Goal: Task Accomplishment & Management: Manage account settings

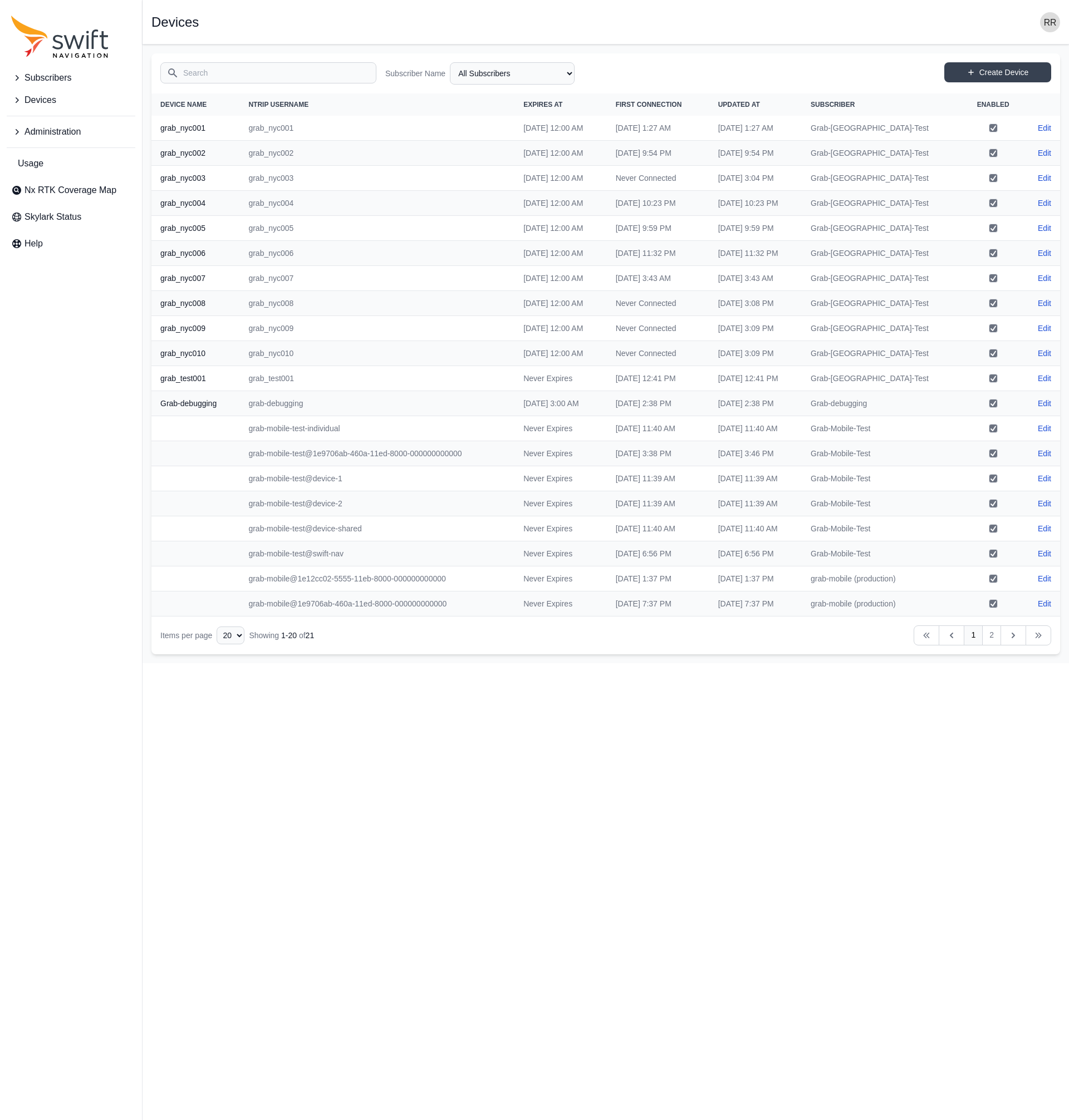
click at [13, 100] on icon "Sidenav" at bounding box center [15, 100] width 11 height 11
drag, startPoint x: 9, startPoint y: 92, endPoint x: 20, endPoint y: 100, distance: 13.6
click at [10, 92] on button "Devices" at bounding box center [71, 100] width 129 height 22
click at [42, 169] on span "View Devices" at bounding box center [46, 171] width 72 height 14
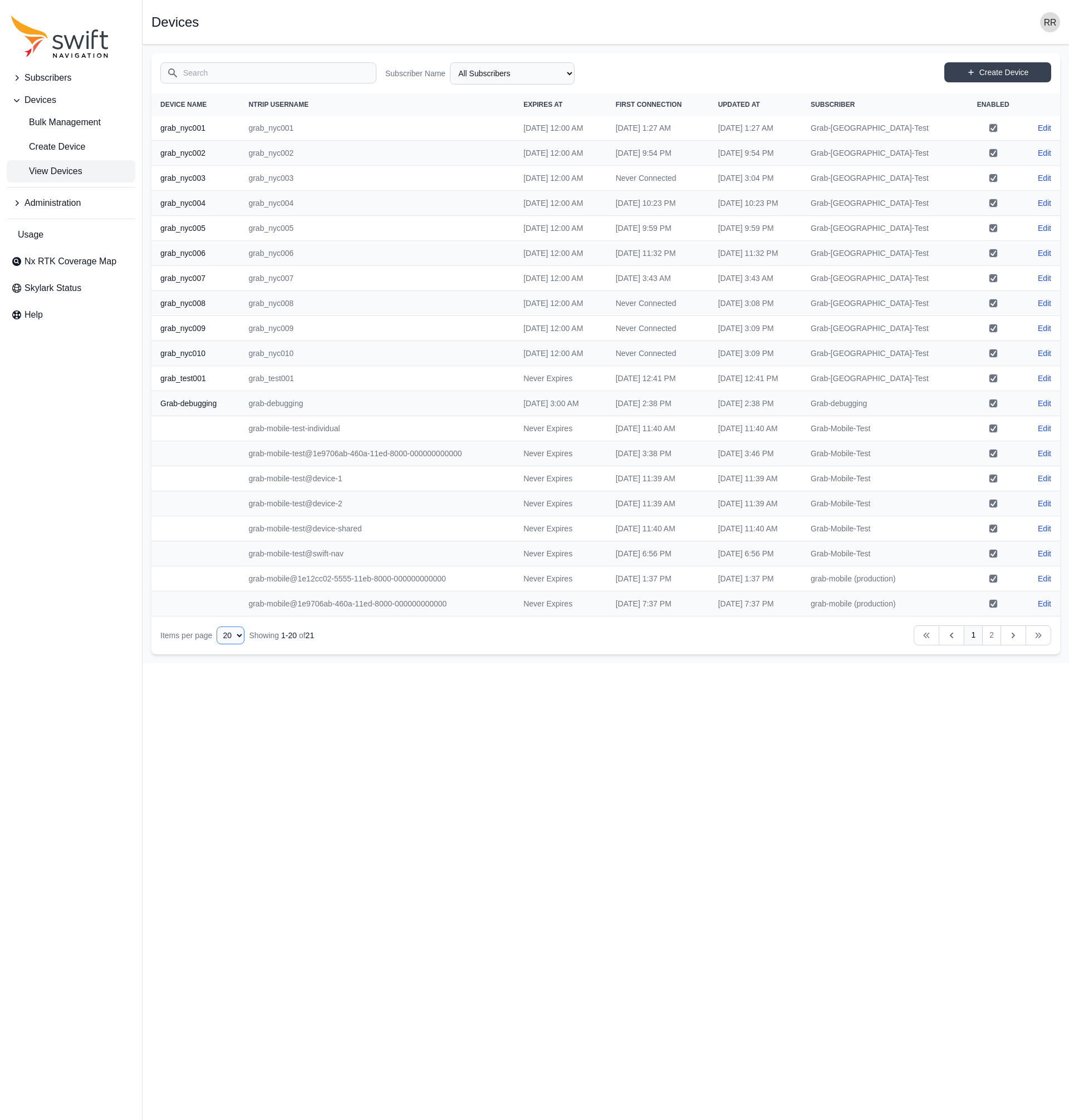
click at [217, 626] on select "10 15 20 25 50" at bounding box center [230, 635] width 28 height 17
select select "50"
click option "50" at bounding box center [0, 0] width 0 height 0
click at [991, 67] on link "Create Device" at bounding box center [997, 72] width 107 height 20
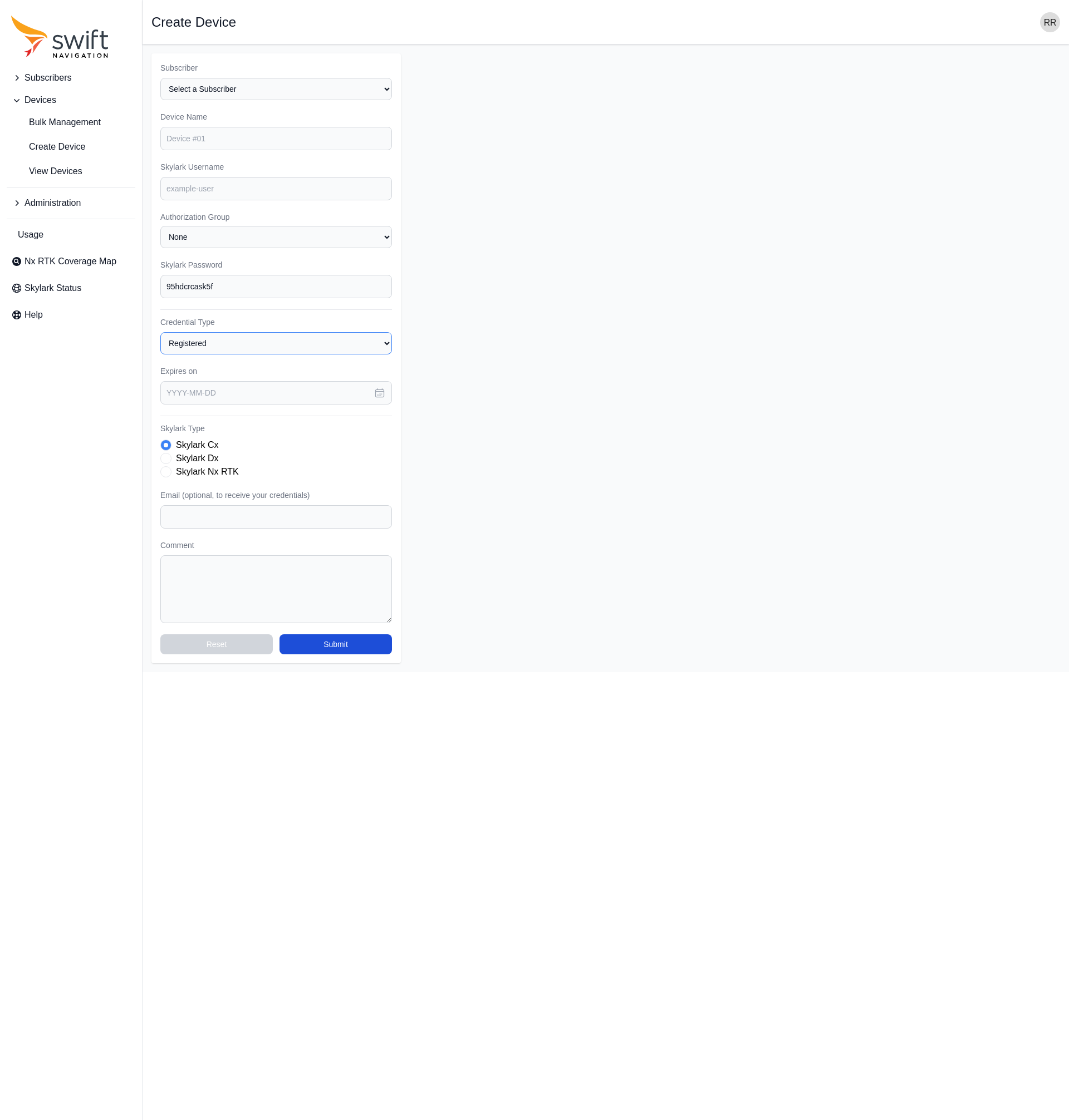
click at [161, 332] on select "Registered Preprovisioned" at bounding box center [276, 343] width 231 height 22
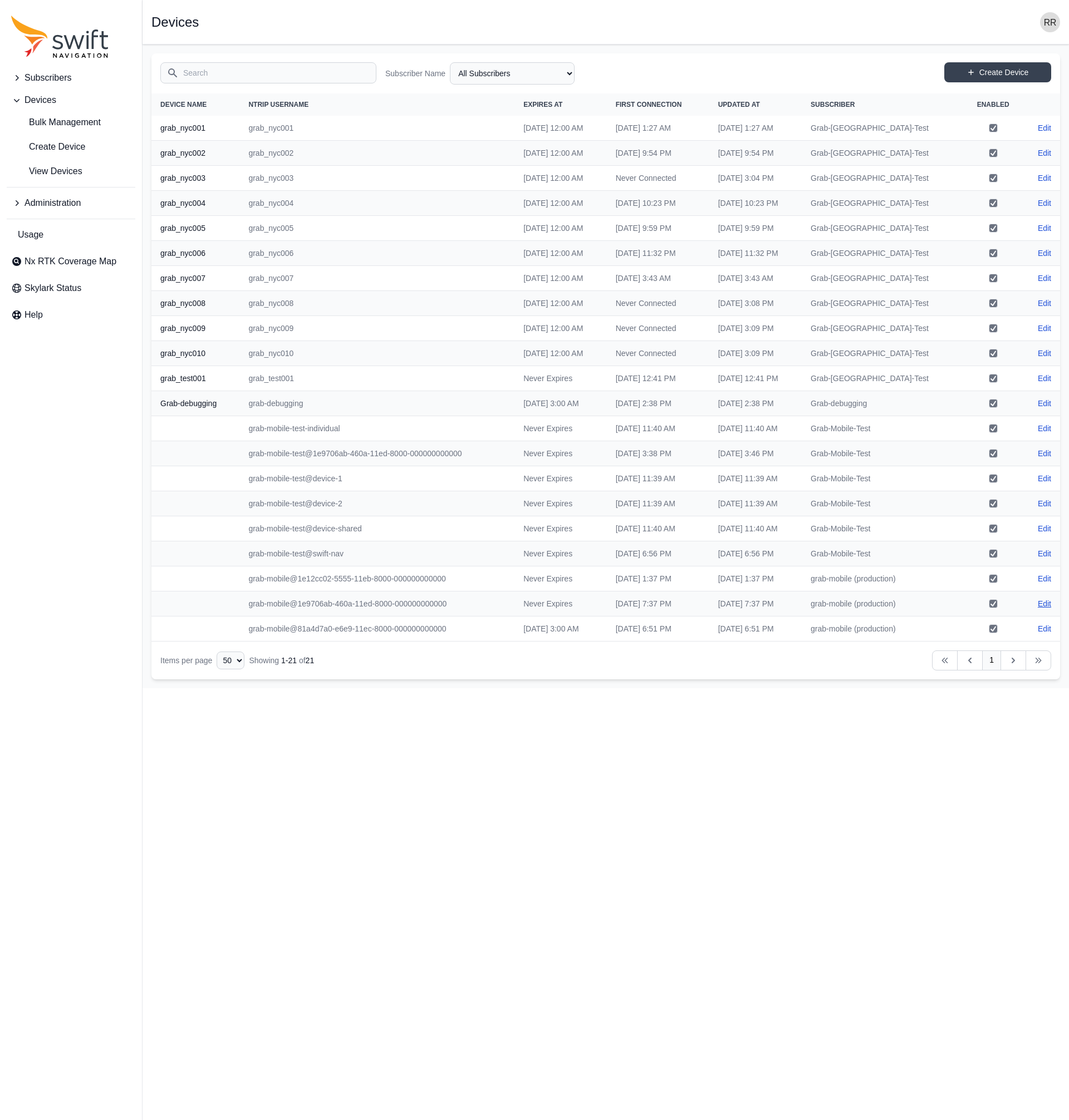
click at [1047, 604] on link "Edit" at bounding box center [1045, 603] width 14 height 11
drag, startPoint x: 443, startPoint y: 583, endPoint x: 241, endPoint y: 585, distance: 202.0
click at [241, 585] on td "grab-mobile@1e12cc02-5555-11eb-8000-000000000000" at bounding box center [377, 579] width 275 height 25
copy td "grab-mobile@1e12cc02-5555-11eb-8000-000000000000"
click at [40, 168] on ul "Bulk Management Create Device View Devices" at bounding box center [71, 147] width 129 height 72
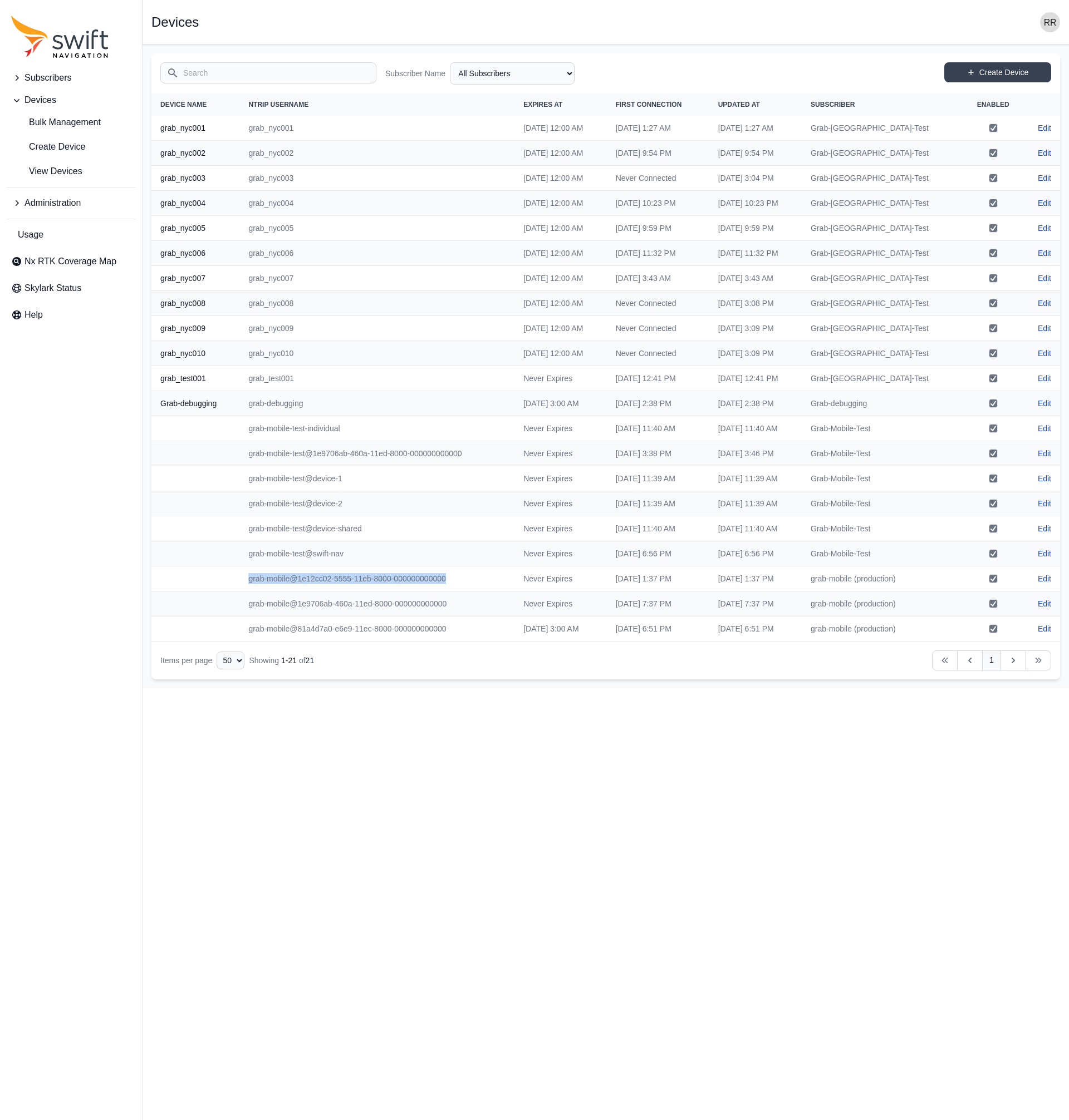
click at [17, 77] on icon "Sidenav" at bounding box center [15, 77] width 11 height 11
click at [46, 120] on span "View Subscribers" at bounding box center [53, 125] width 86 height 14
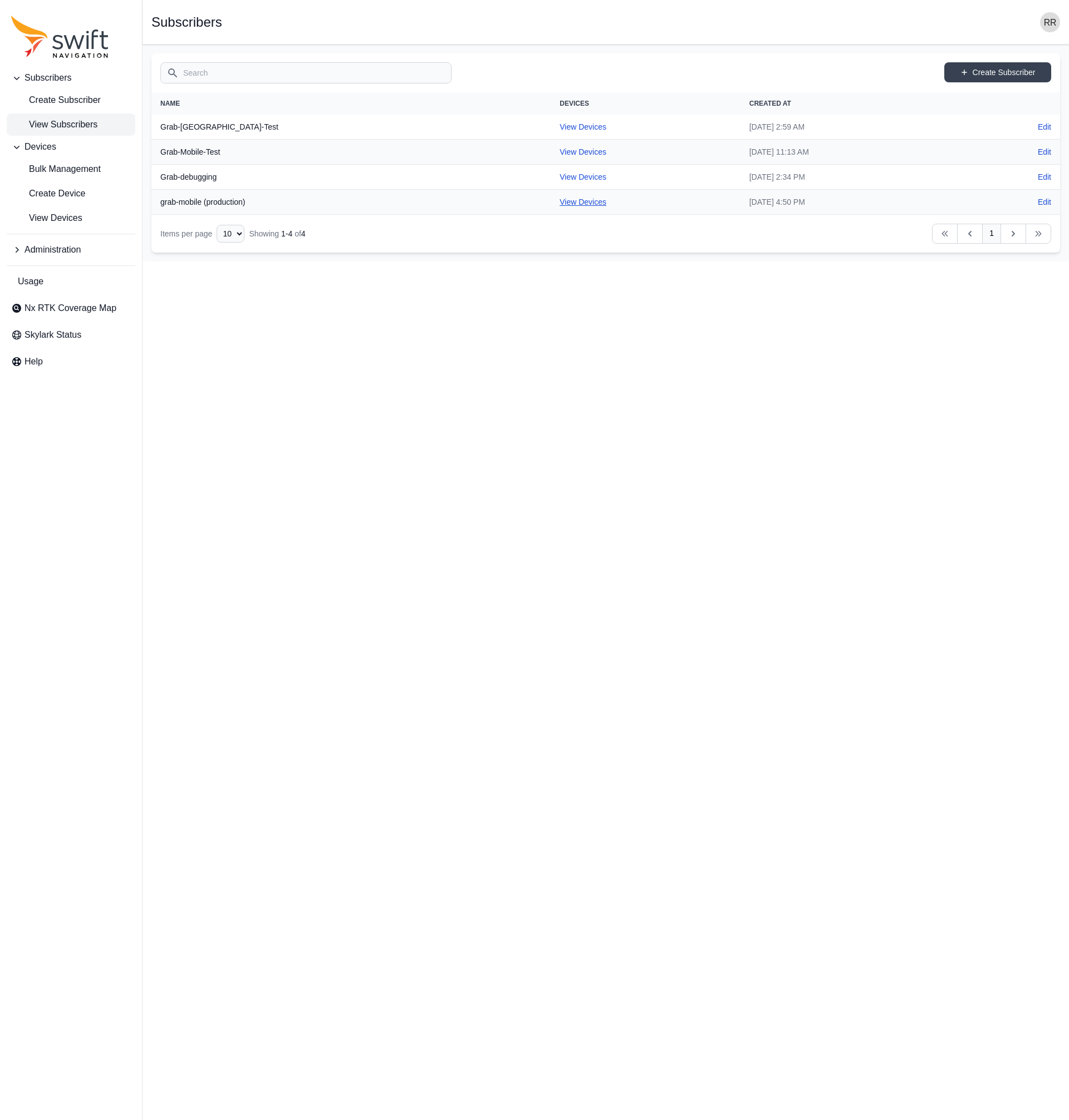
click at [560, 202] on link "View Devices" at bounding box center [583, 201] width 46 height 9
select select "fe55257b-e26b-4112-869a-e544fc77323b"
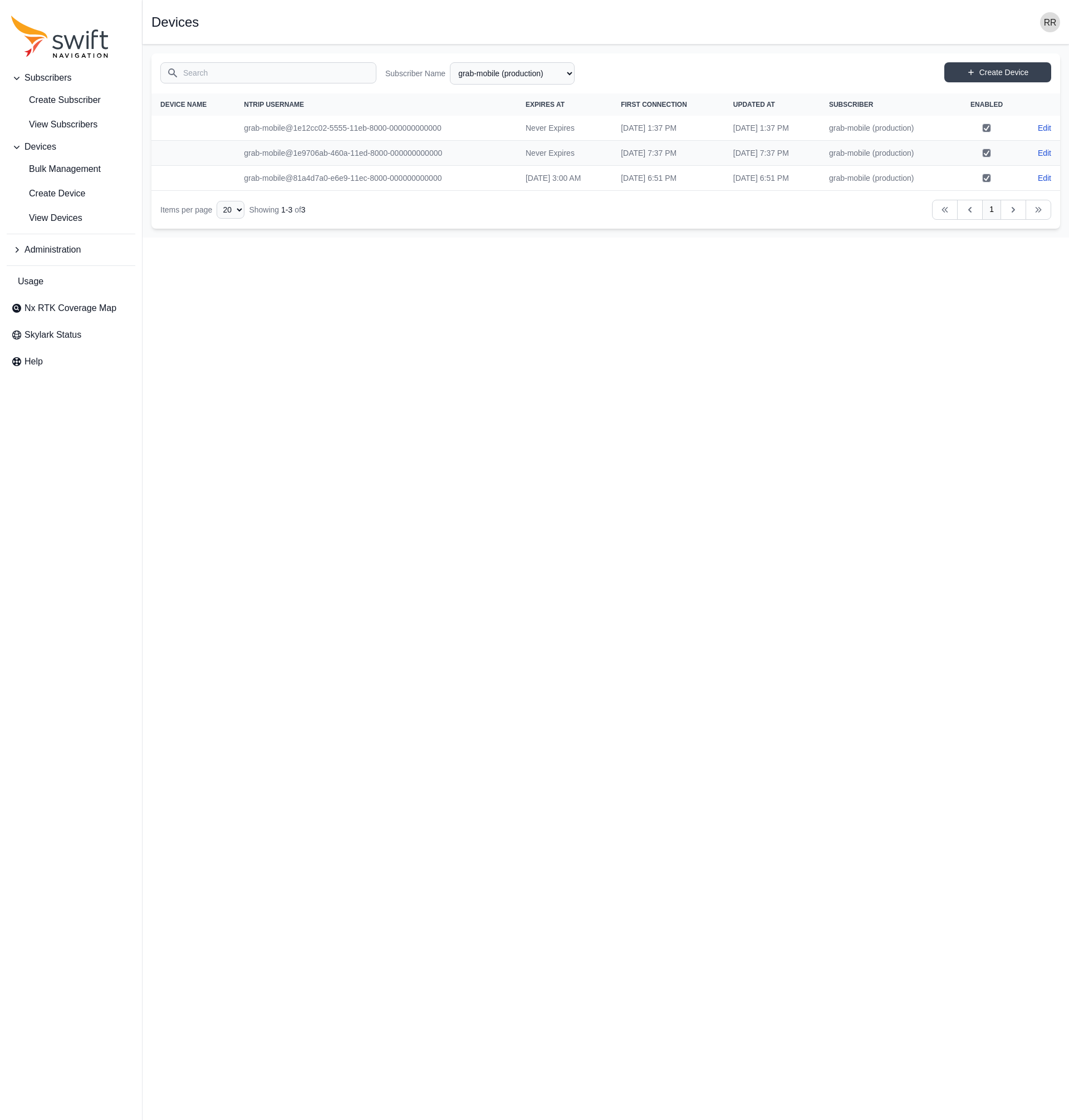
click at [825, 238] on html "Subscribers Create Subscriber View Subscribers Devices Bulk Management Create D…" at bounding box center [534, 119] width 1069 height 238
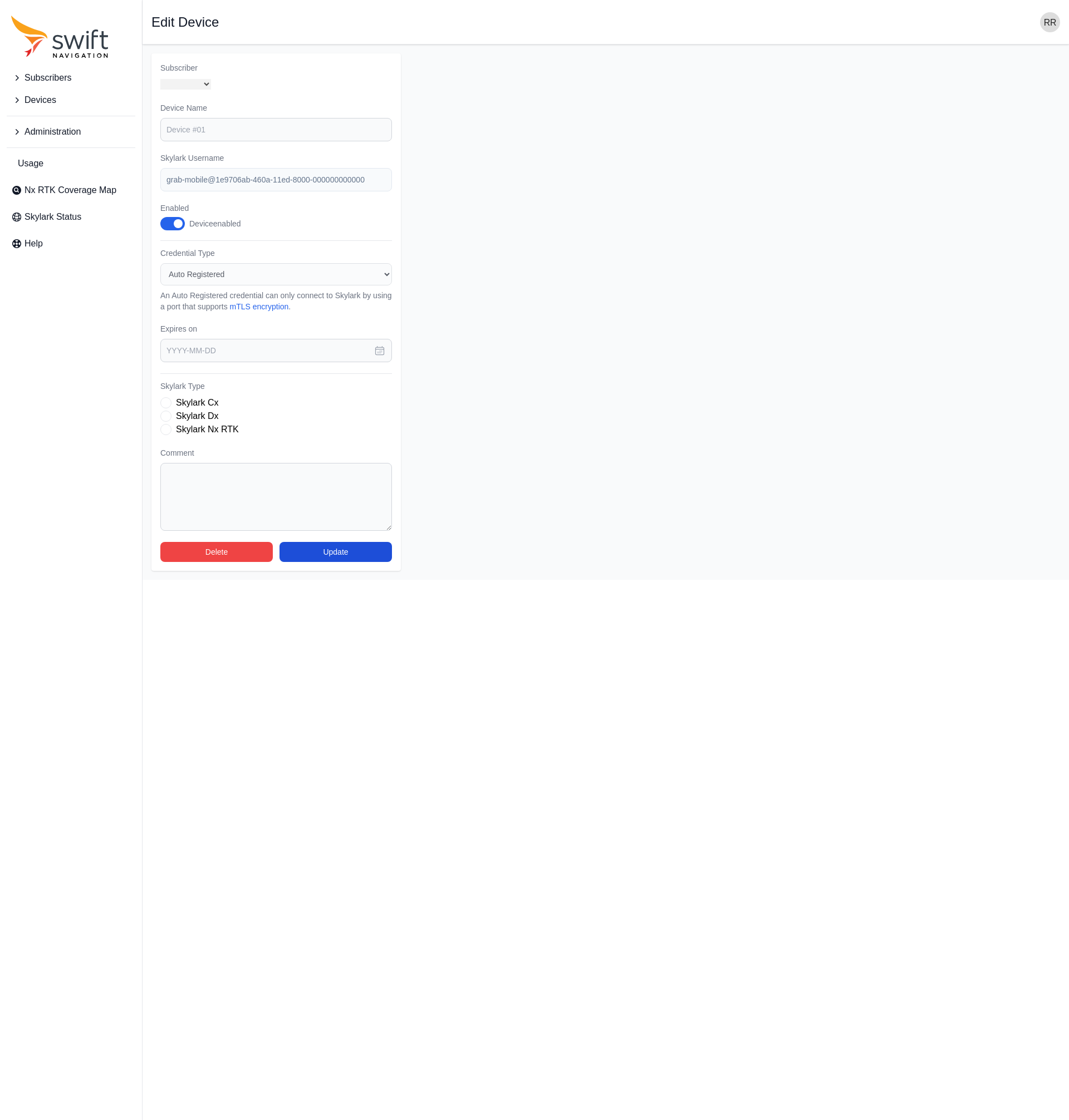
select select "fe55257b-e26b-4112-869a-e544fc77323b"
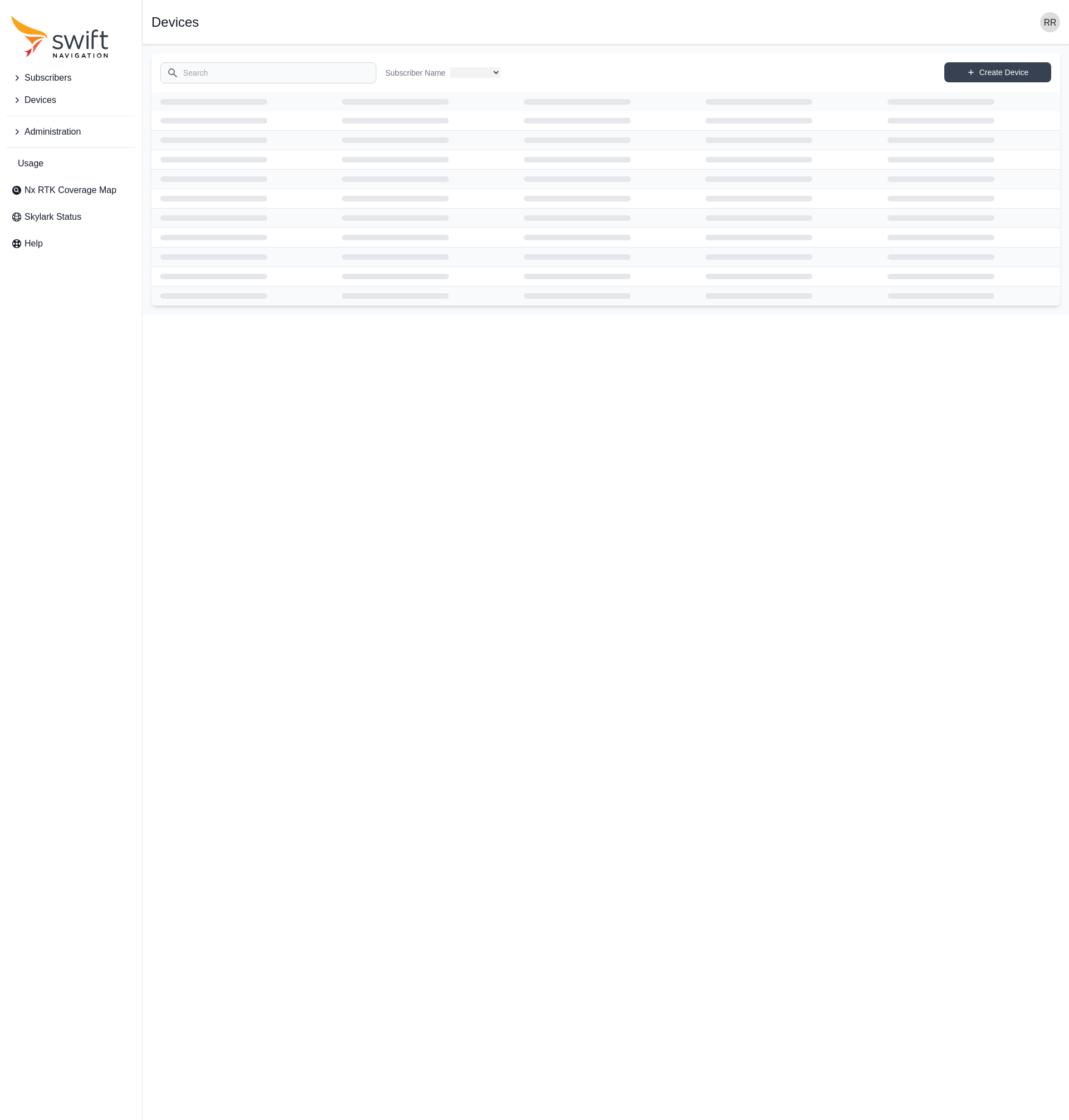
select select "fe55257b-e26b-4112-869a-e544fc77323b"
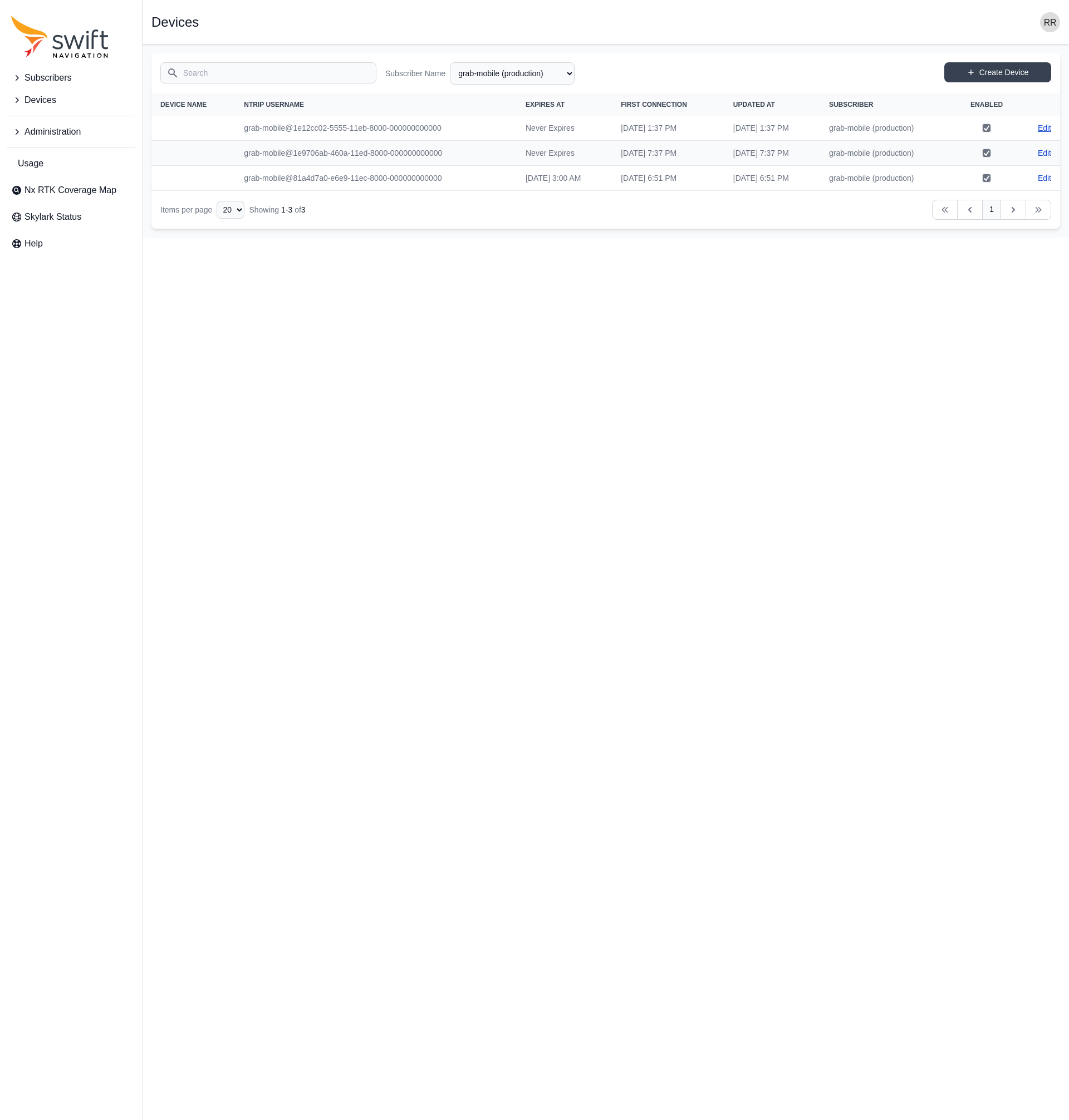
click at [1039, 128] on link "Edit" at bounding box center [1045, 127] width 14 height 11
click at [1046, 158] on link "Edit" at bounding box center [1045, 152] width 14 height 11
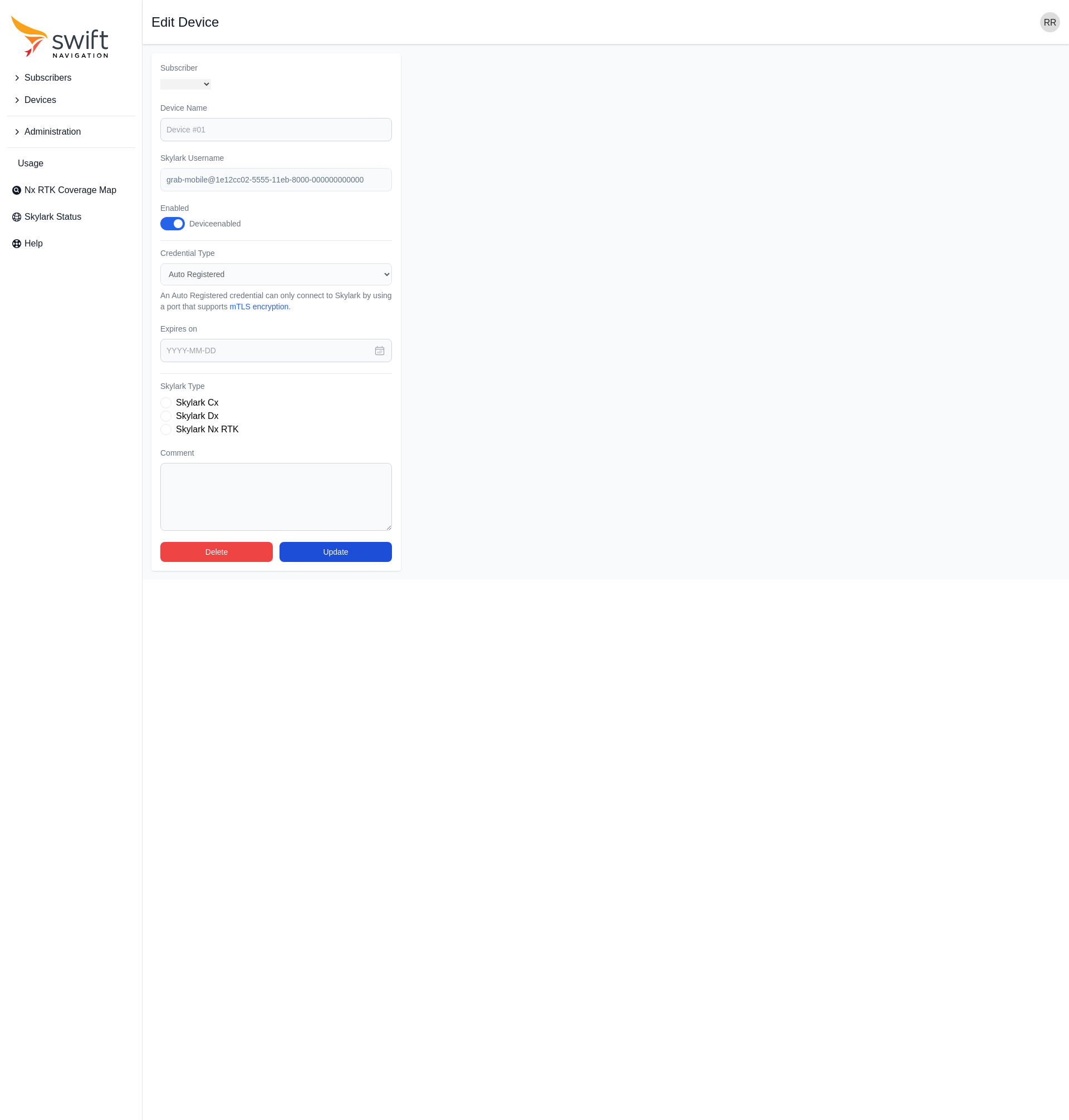
select select "fe55257b-e26b-4112-869a-e544fc77323b"
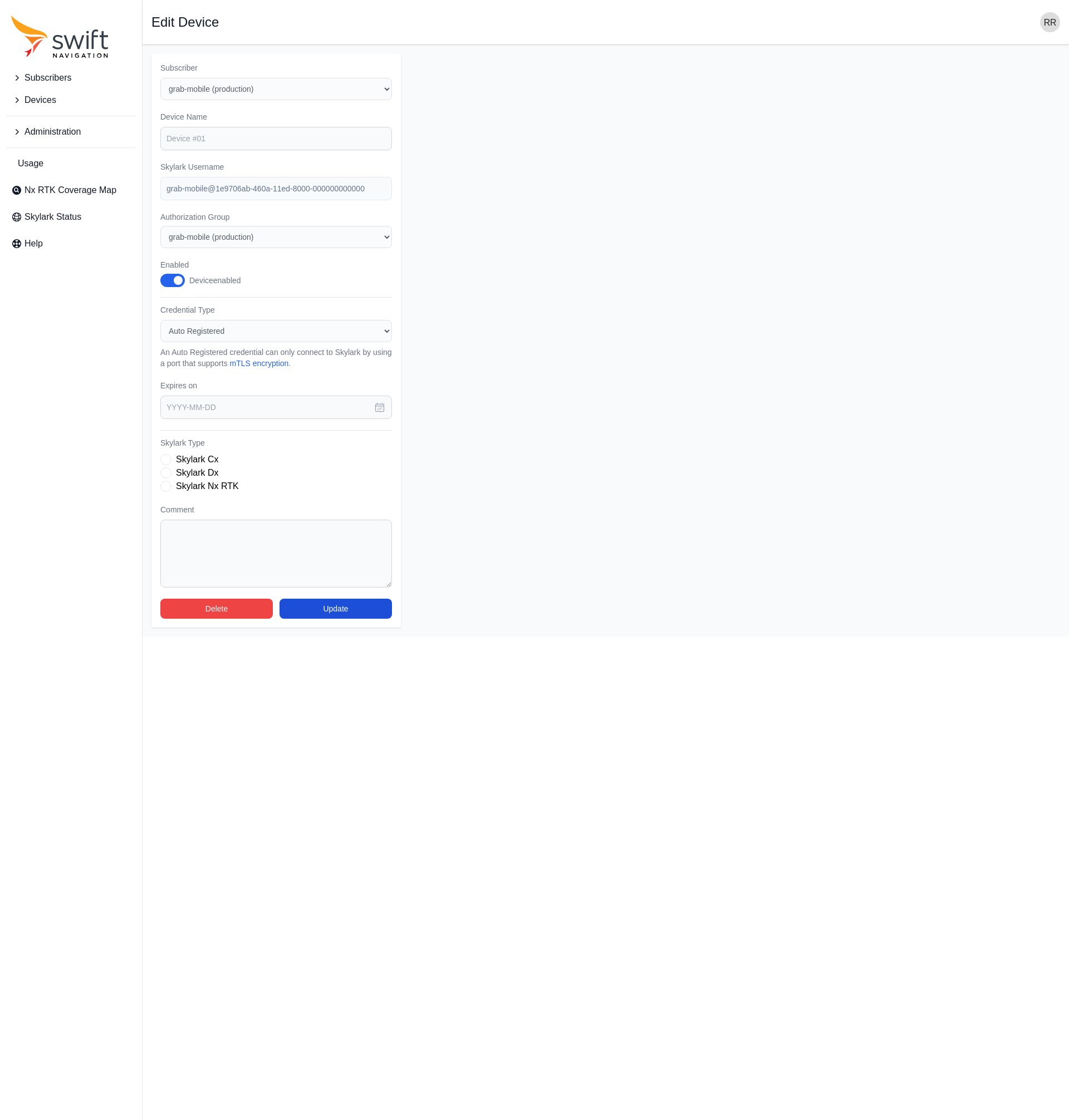
click at [614, 292] on form "Subscriber Select a Subscriber Grab-debugging grab-mobile (production) Grab-Mob…" at bounding box center [605, 340] width 908 height 574
click at [289, 366] on link "mTLS encryption" at bounding box center [259, 363] width 59 height 9
click at [786, 398] on form "Subscriber Select a Subscriber Grab-debugging grab-mobile (production) Grab-Mob…" at bounding box center [605, 340] width 908 height 574
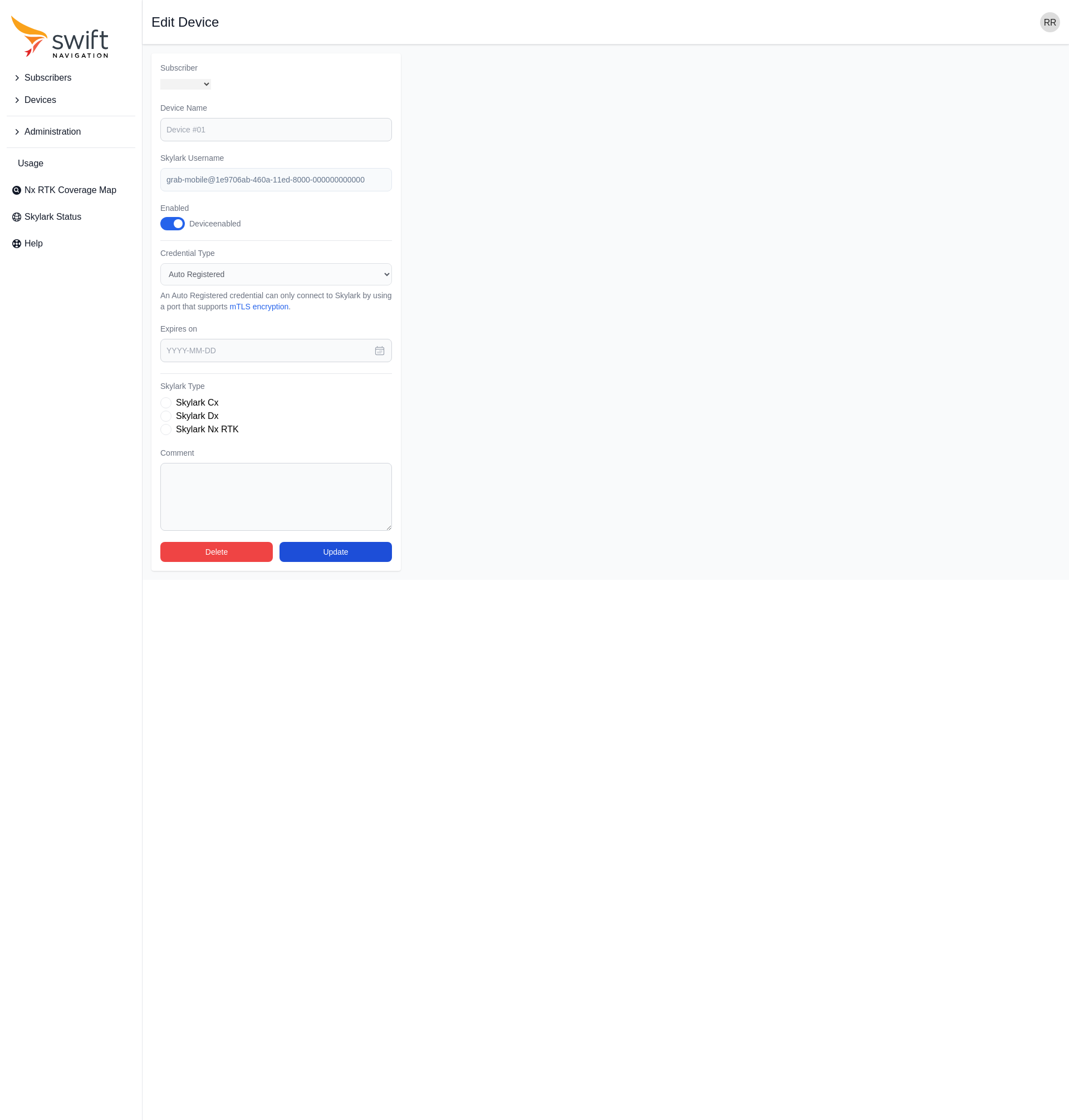
select select "fe55257b-e26b-4112-869a-e544fc77323b"
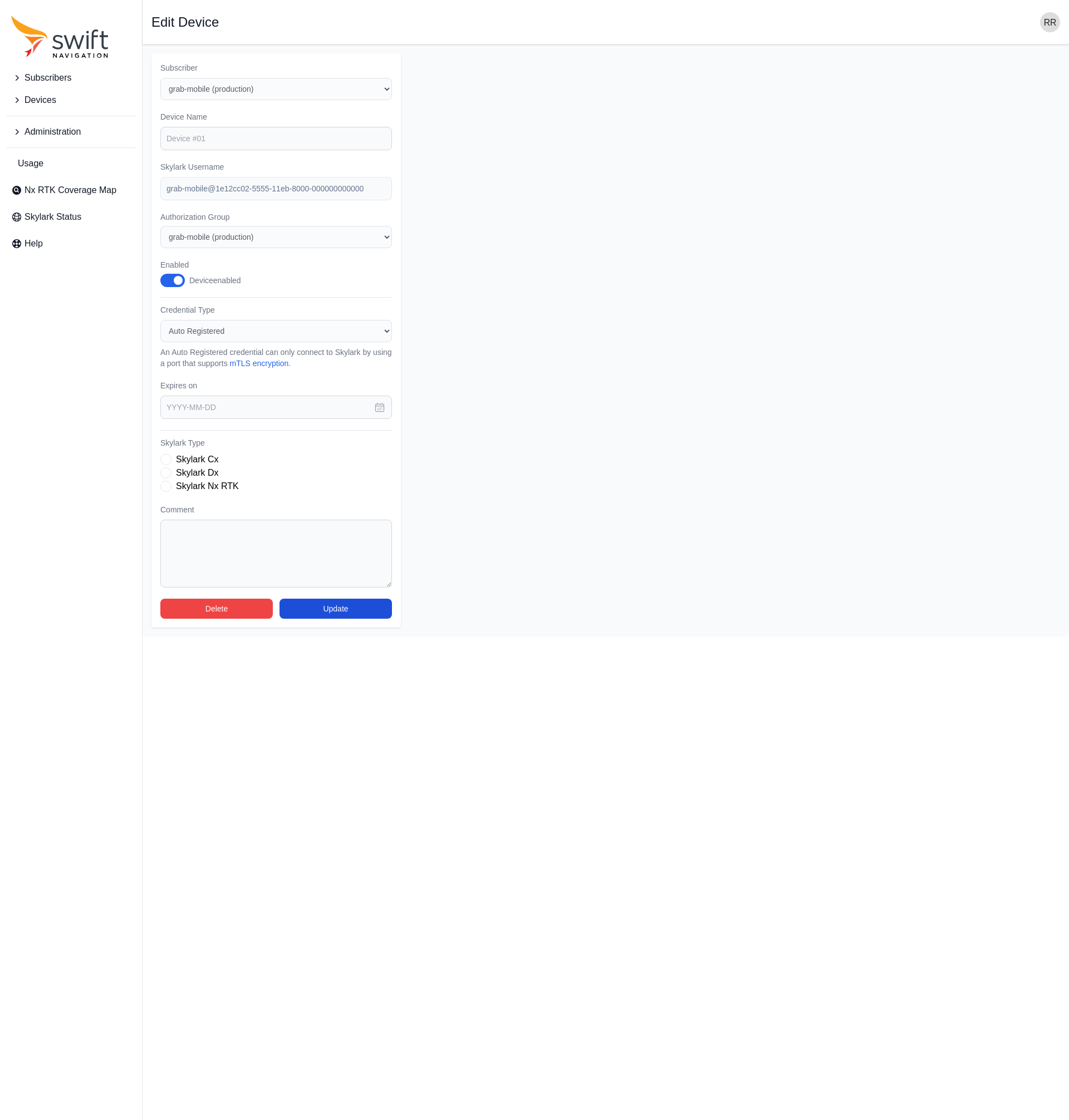
click at [814, 541] on form "Subscriber Select a Subscriber Grab-debugging grab-mobile (production) Grab-Mob…" at bounding box center [605, 340] width 908 height 574
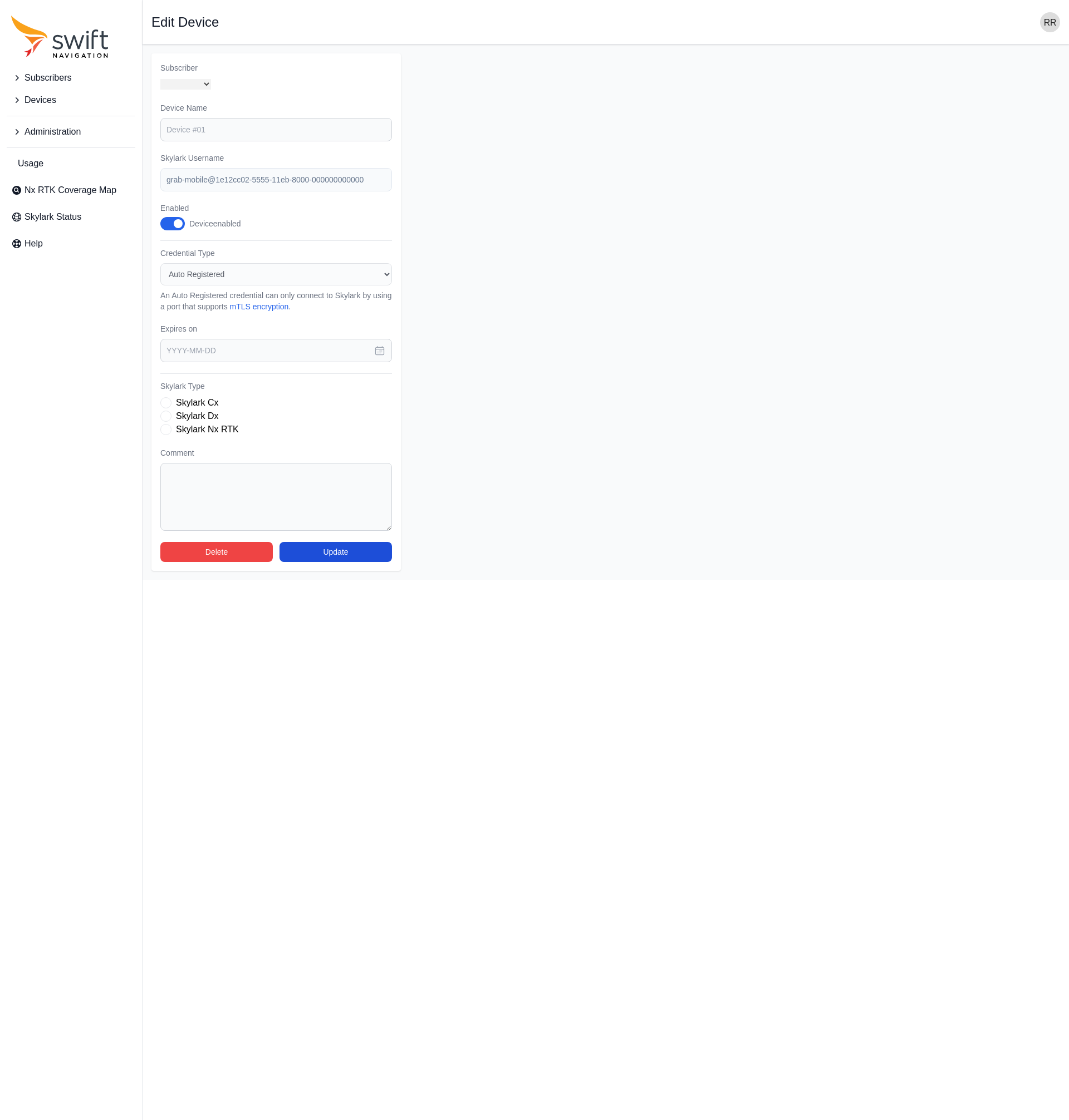
select select "fe55257b-e26b-4112-869a-e544fc77323b"
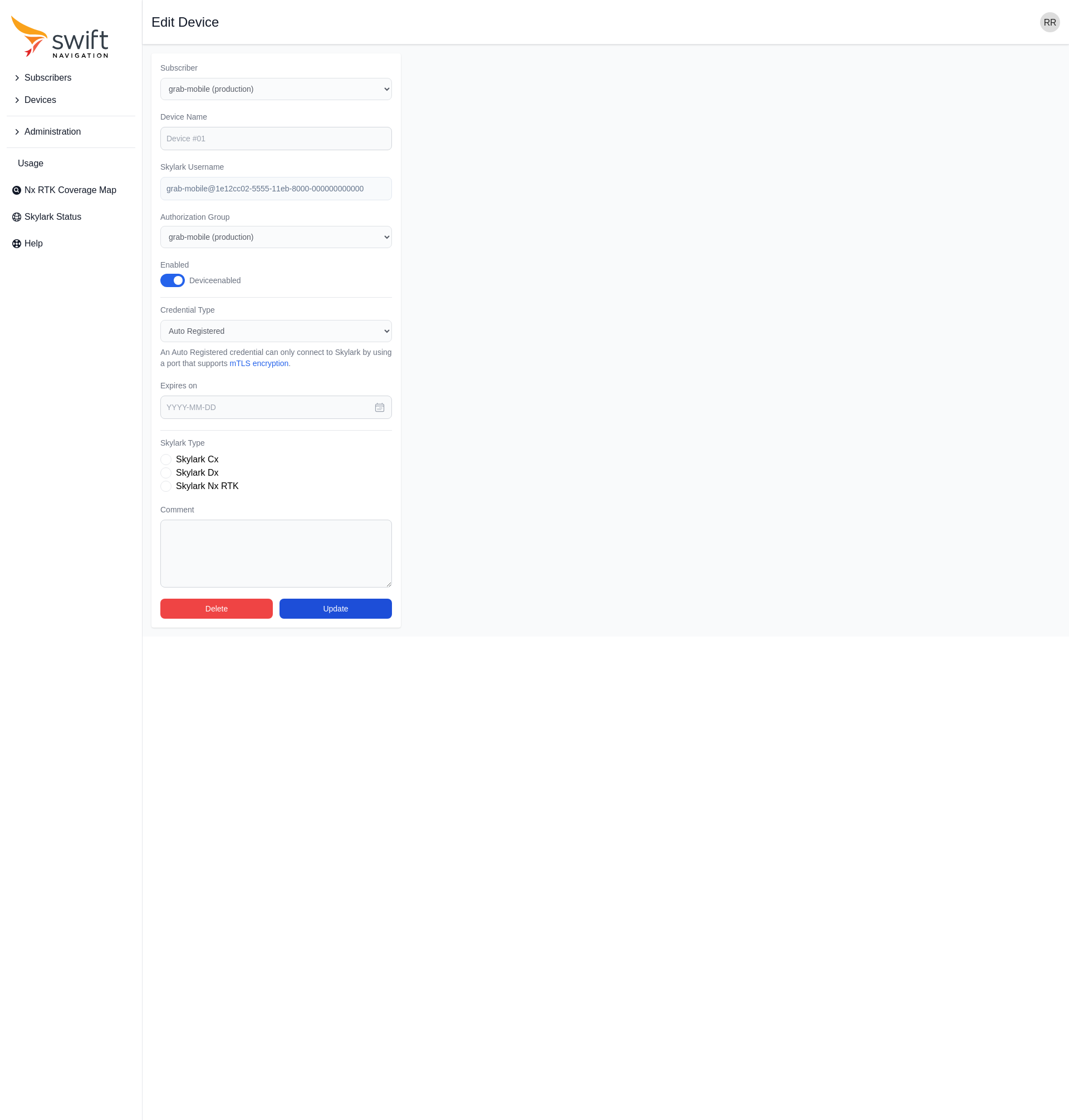
click at [919, 464] on form "Subscriber Select a Subscriber Grab-debugging grab-mobile (production) Grab-Mob…" at bounding box center [605, 340] width 908 height 574
click at [869, 426] on form "Subscriber Select a Subscriber Grab-debugging grab-mobile (production) Grab-Mob…" at bounding box center [605, 340] width 908 height 574
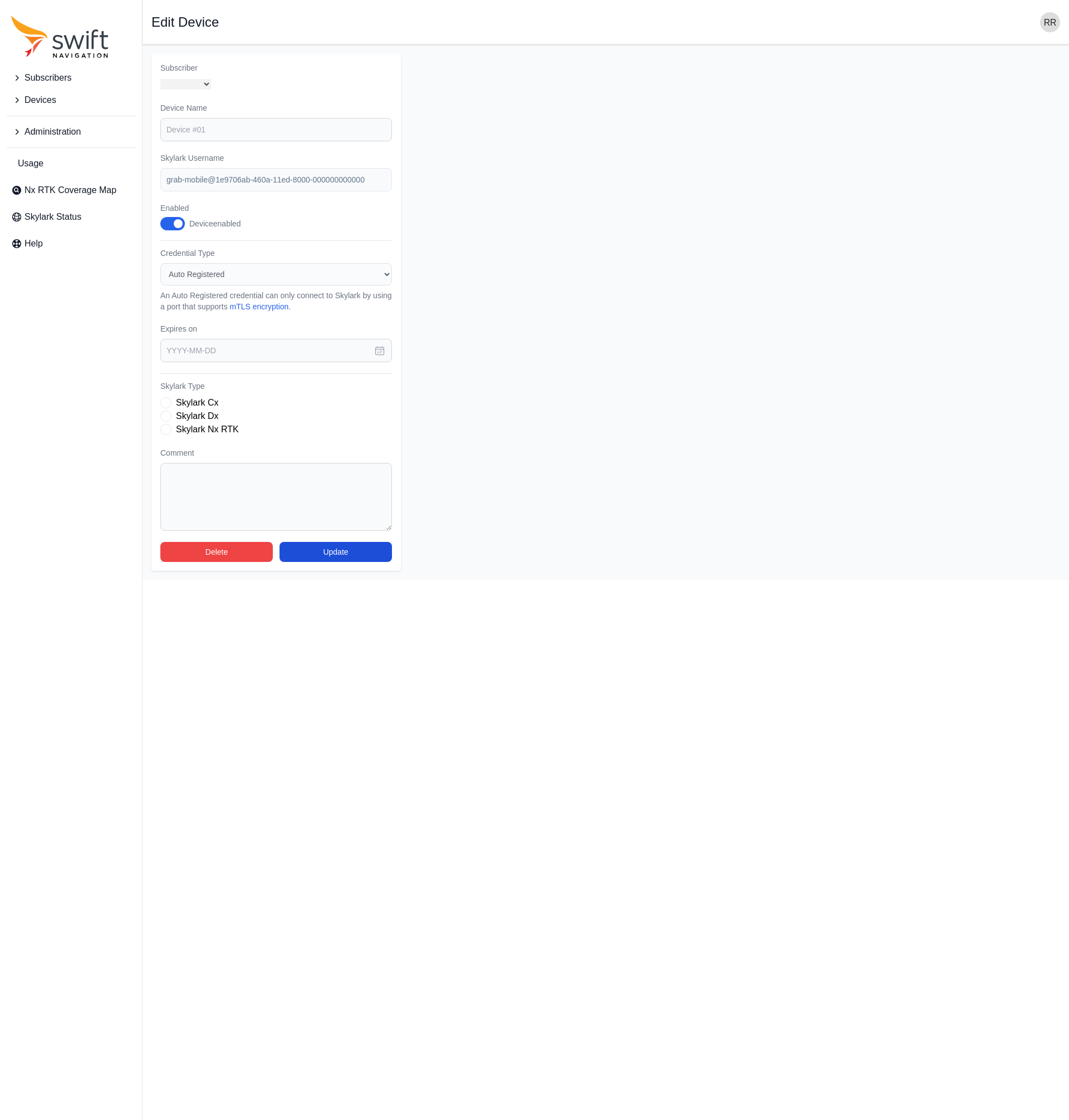
select select "fe55257b-e26b-4112-869a-e544fc77323b"
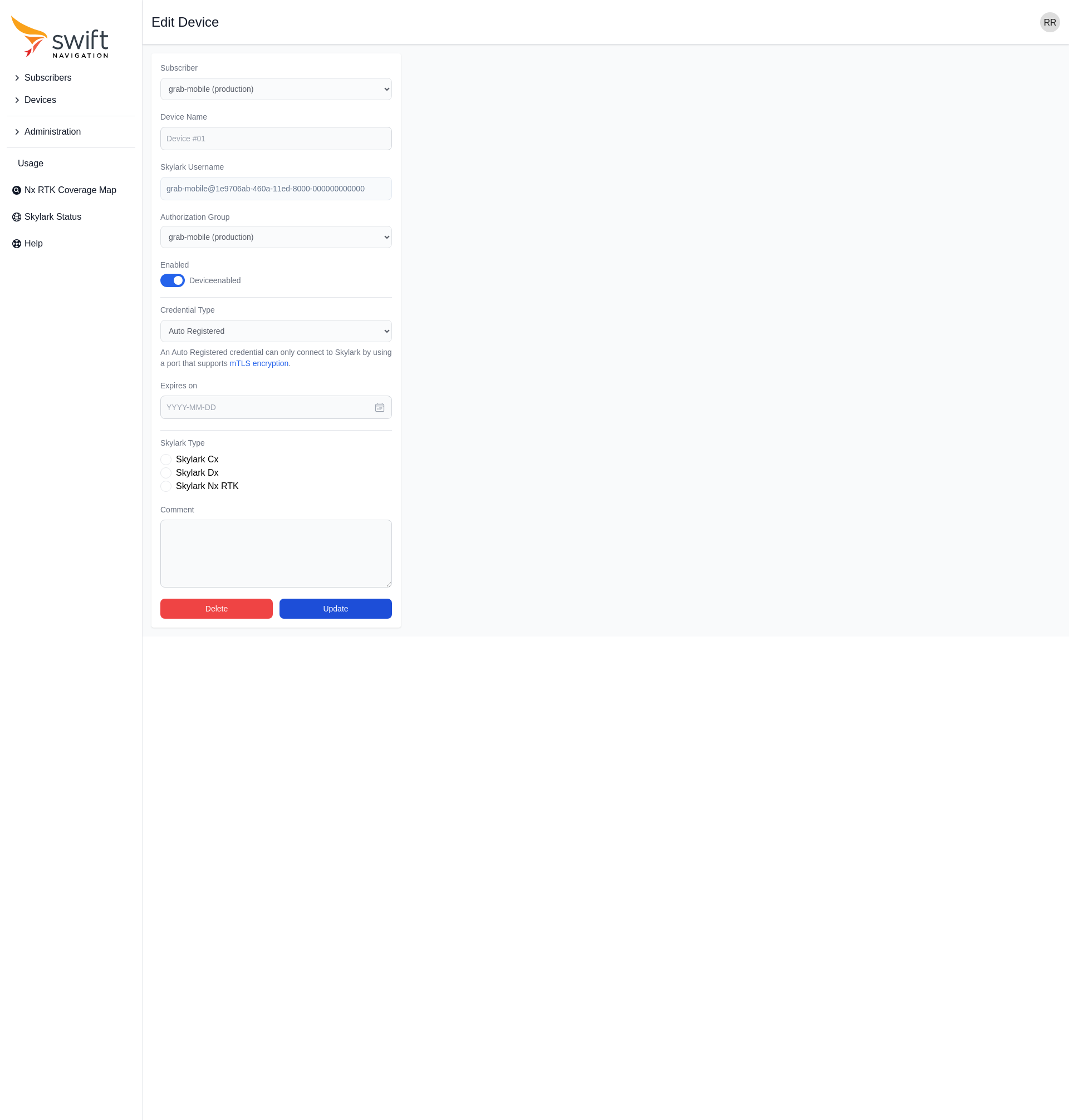
click at [912, 411] on form "Subscriber Select a Subscriber Grab-debugging grab-mobile (production) Grab-Mob…" at bounding box center [605, 340] width 908 height 574
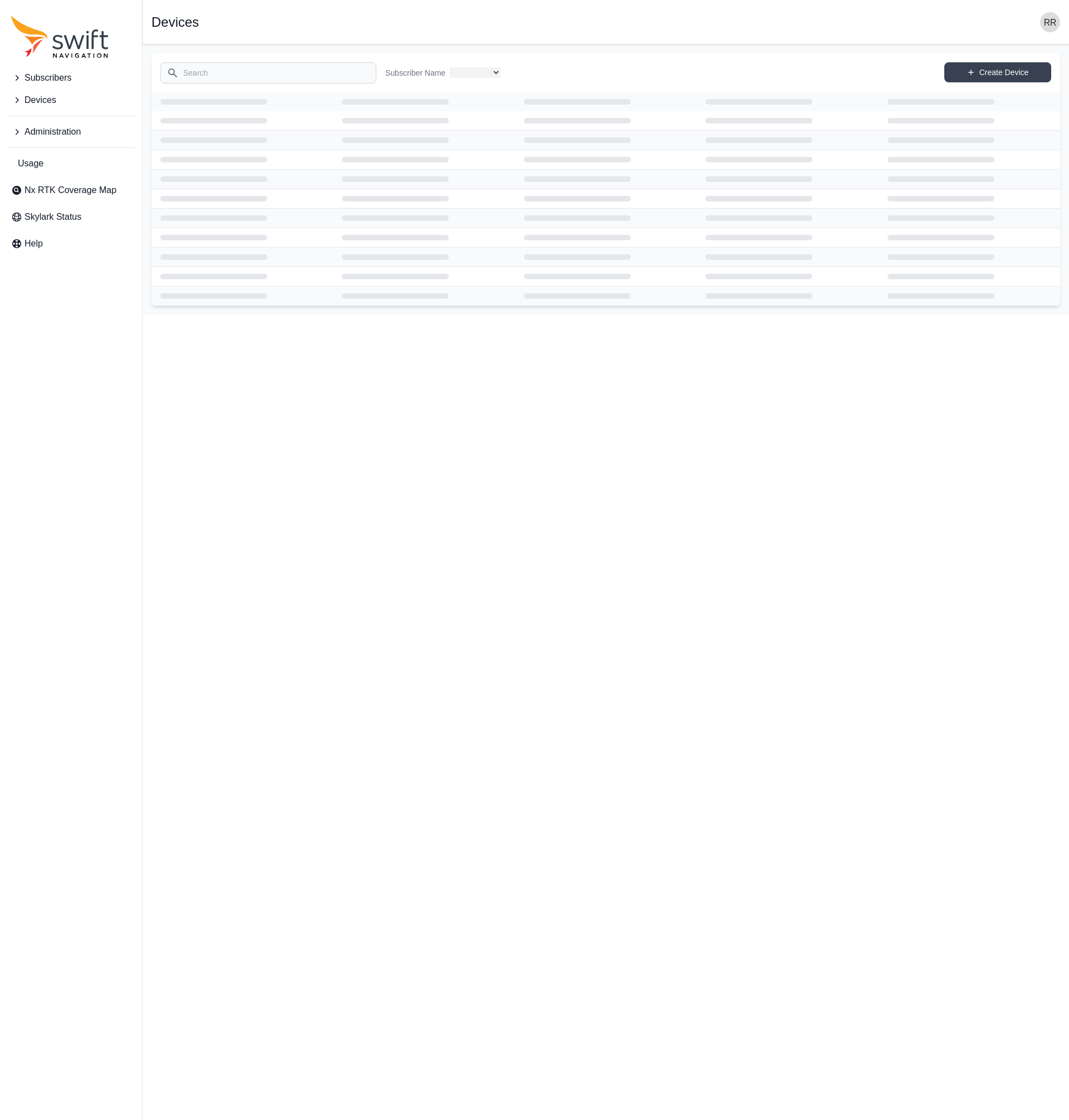
select select "fe55257b-e26b-4112-869a-e544fc77323b"
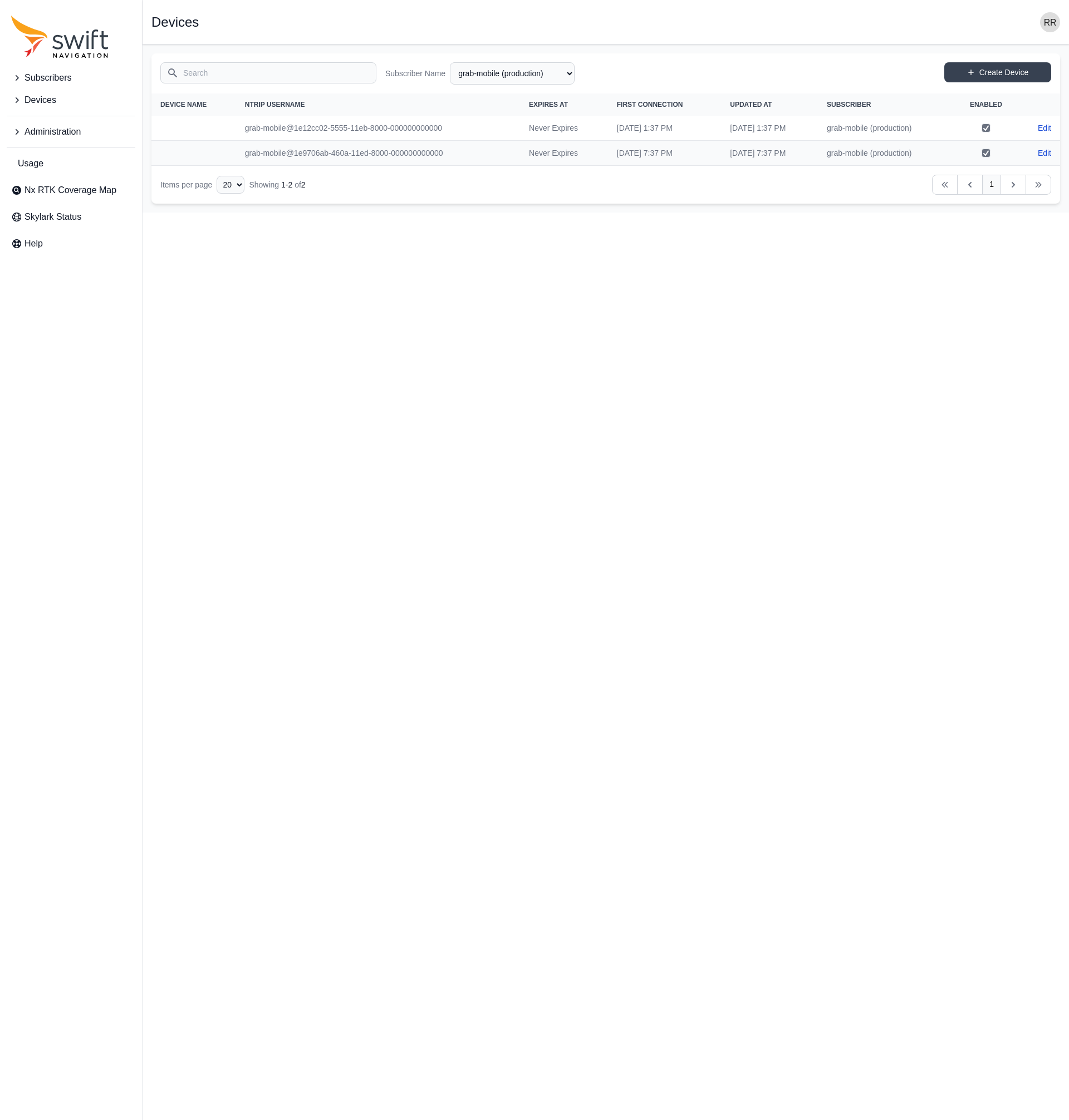
click at [361, 213] on html "Subscribers Devices Administration Usage Nx RTK Coverage Map Skylark Status Hel…" at bounding box center [534, 106] width 1069 height 213
click at [379, 213] on html "Subscribers Devices Administration Usage Nx RTK Coverage Map Skylark Status Hel…" at bounding box center [534, 106] width 1069 height 213
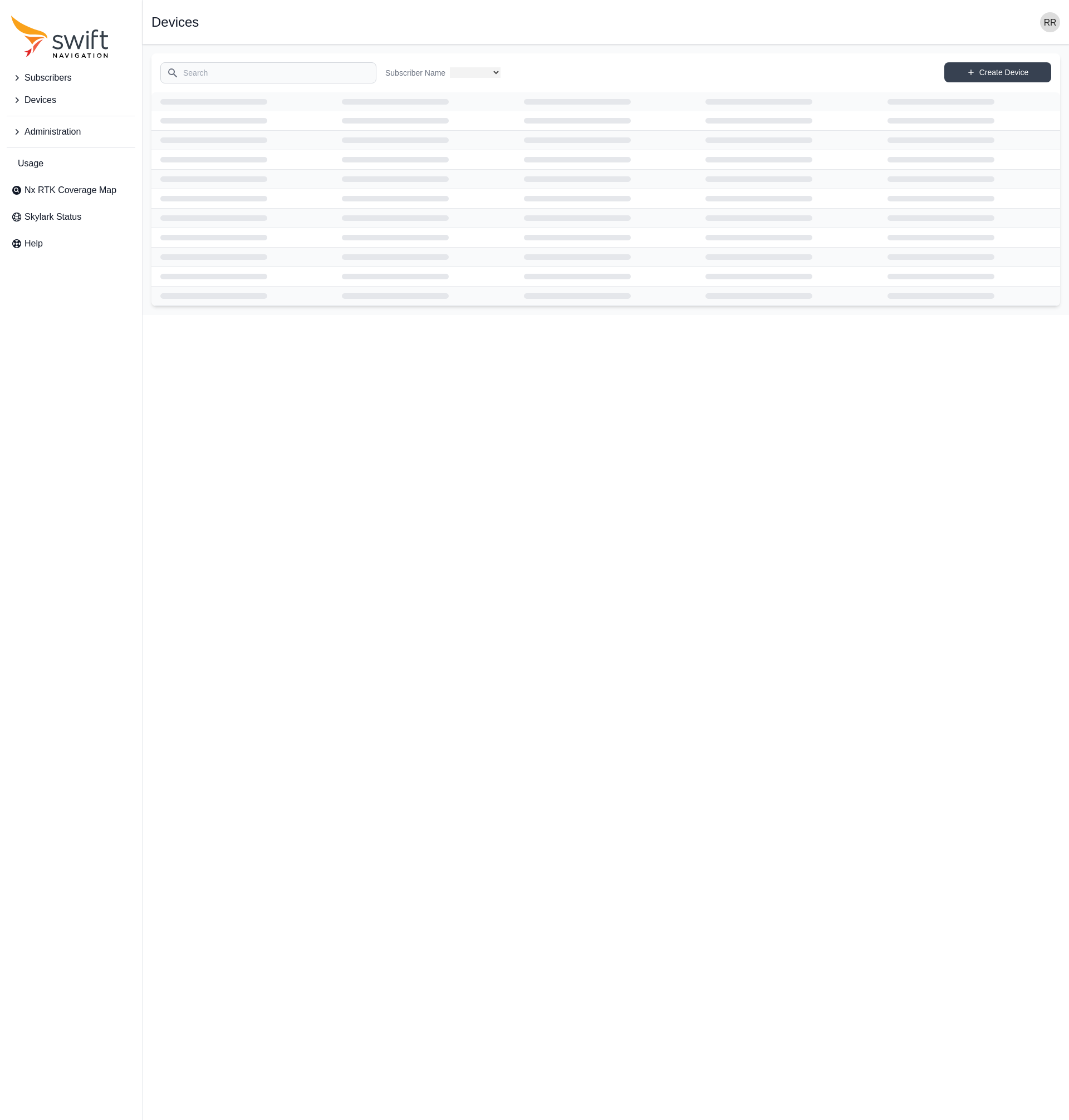
select select "fe55257b-e26b-4112-869a-e544fc77323b"
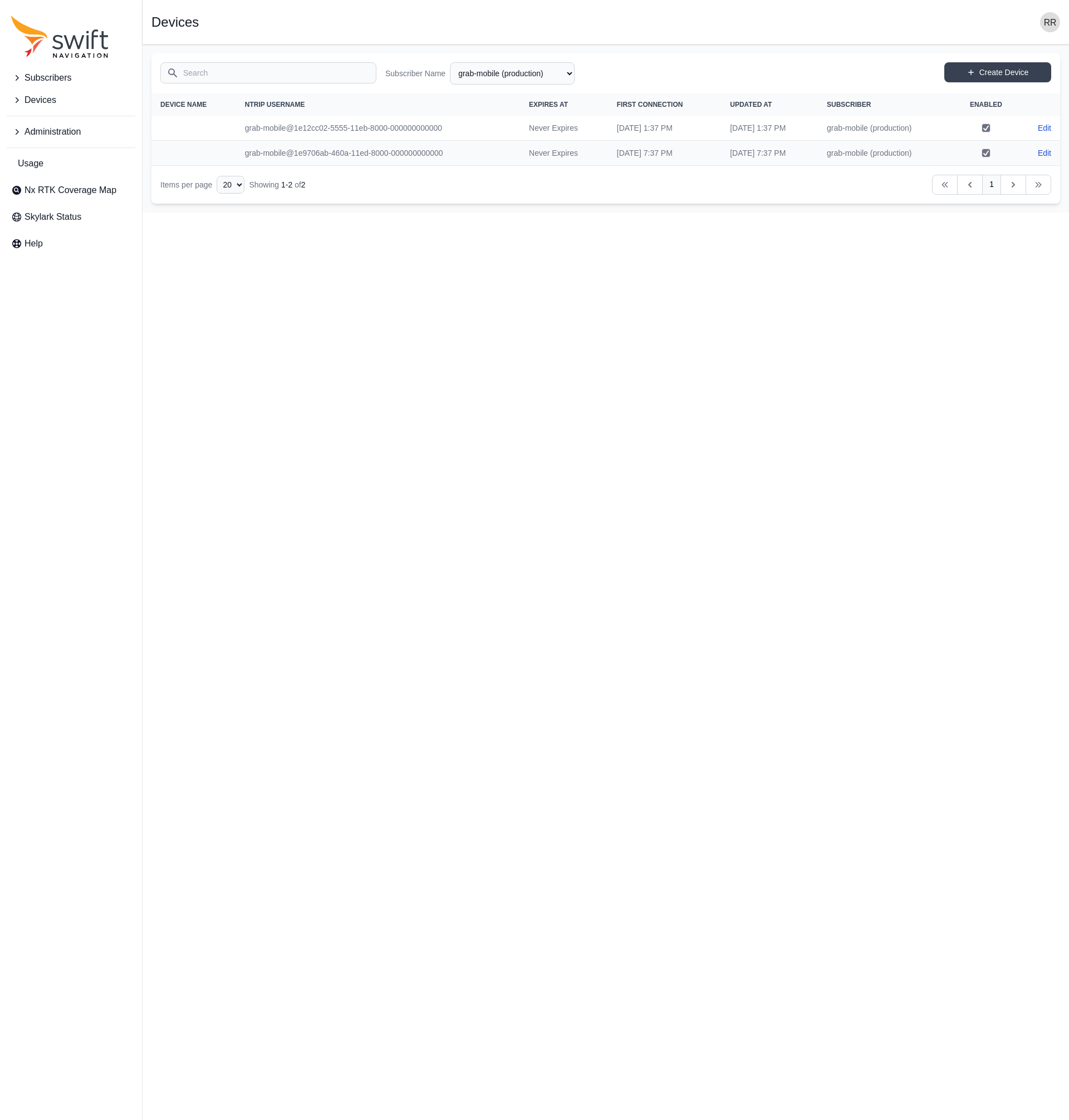
click at [656, 133] on td "[DATE] 1:37 PM" at bounding box center [664, 129] width 113 height 25
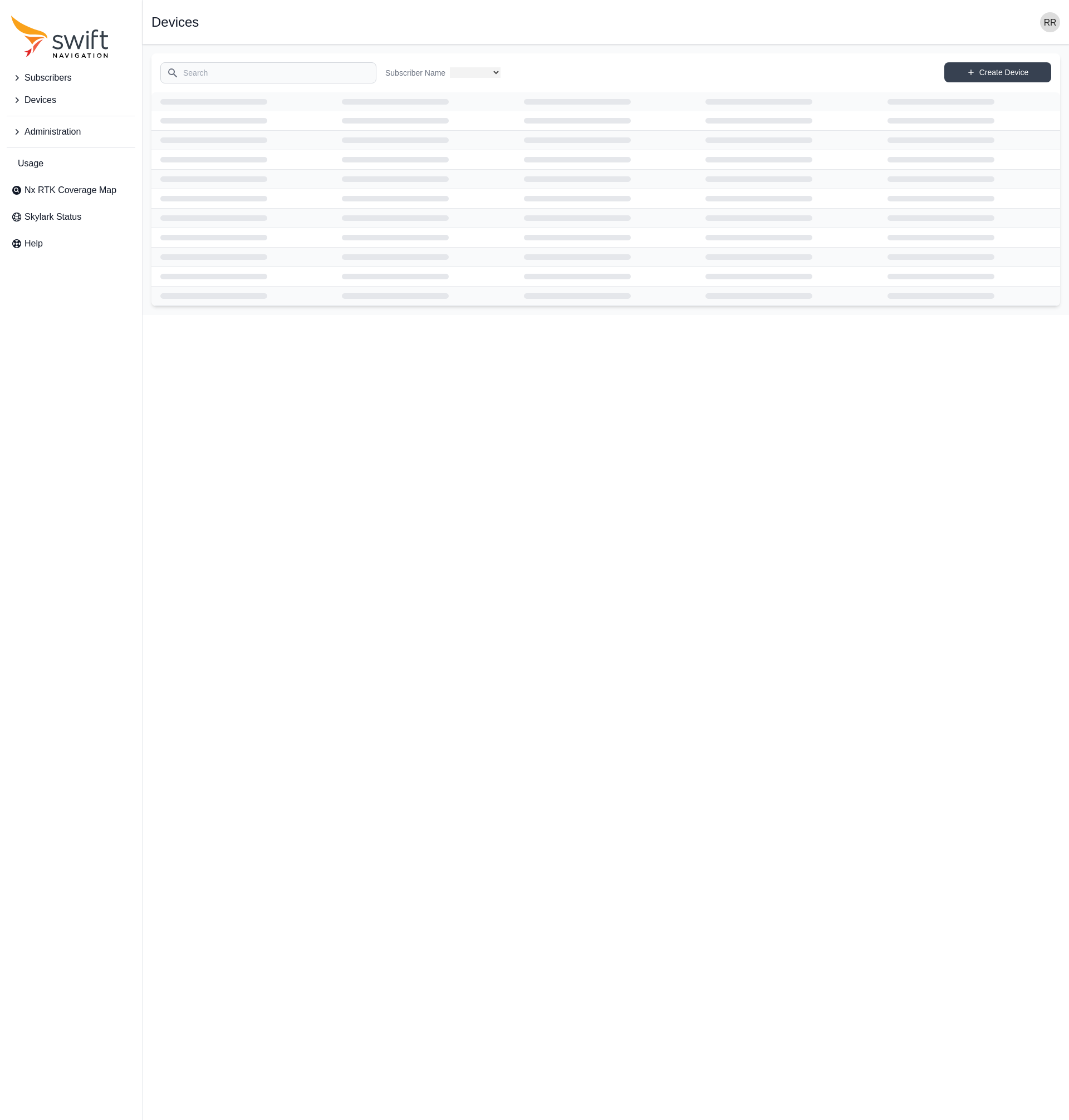
select select "fe55257b-e26b-4112-869a-e544fc77323b"
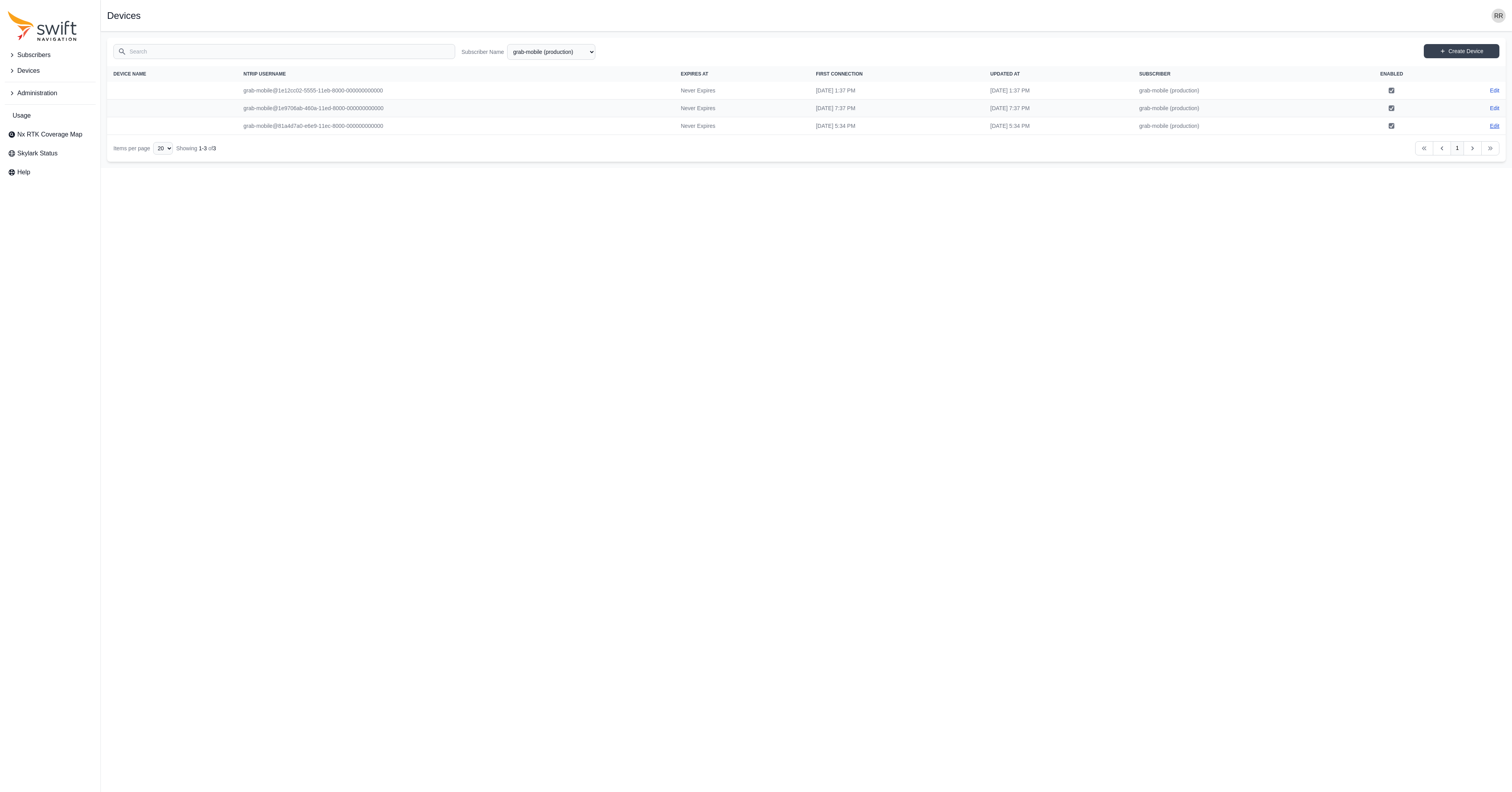
click at [755, 127] on link "Edit" at bounding box center [1495, 125] width 10 height 8
select select "fe55257b-e26b-4112-869a-e544fc77323b"
